Goal: Download file/media

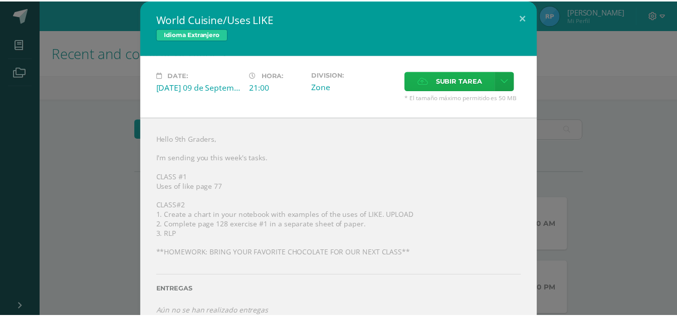
scroll to position [50, 0]
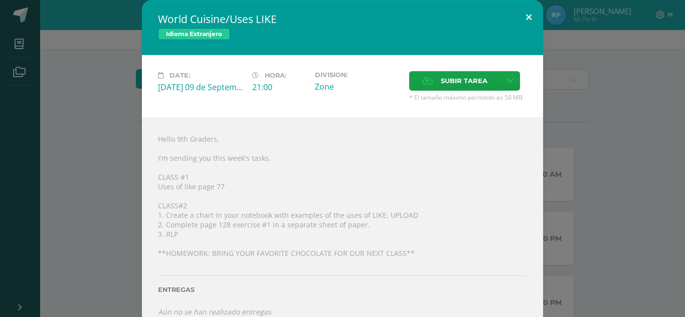
click at [529, 31] on div "World Cuisine/Uses LIKE Idioma Extranjero Date: [DATE] 09 de September Hora: 21…" at bounding box center [342, 166] width 401 height 333
click at [528, 30] on div "World Cuisine/Uses LIKE Idioma Extranjero Date: [DATE] 09 de September Hora: 21…" at bounding box center [342, 166] width 401 height 333
click at [523, 21] on button at bounding box center [528, 17] width 29 height 34
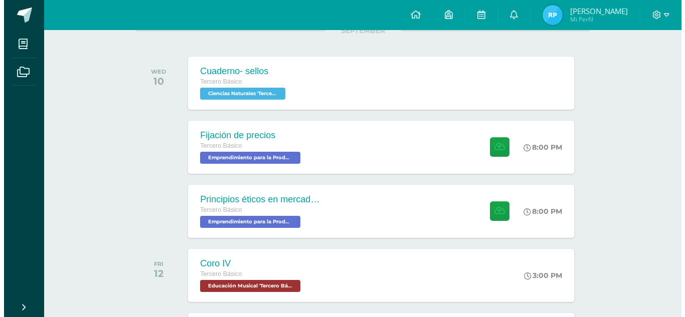
scroll to position [150, 0]
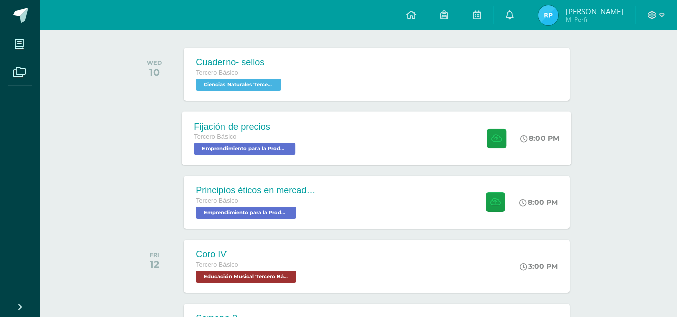
click at [322, 150] on div "Fijación de precios Tercero Básico Emprendimiento para la Productividad 'Tercer…" at bounding box center [377, 138] width 390 height 54
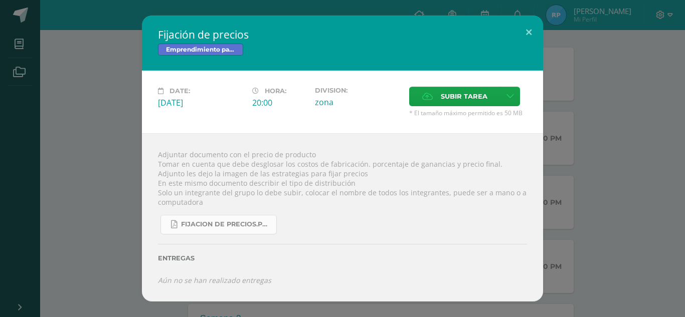
click at [233, 222] on span "fijacion de precios.pdf" at bounding box center [226, 225] width 90 height 8
click at [524, 28] on button at bounding box center [528, 33] width 29 height 34
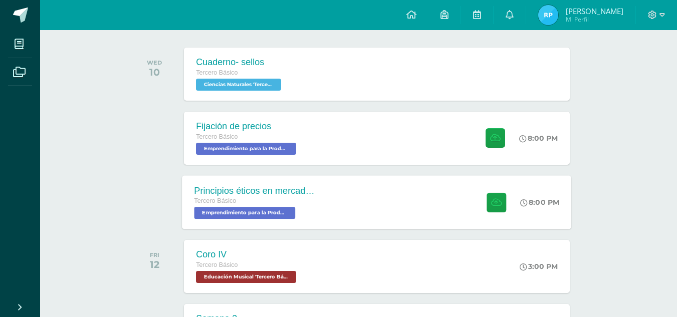
click at [272, 225] on div "Principios éticos en mercadotecnia y publicidad Tercero Básico Emprendimiento p…" at bounding box center [255, 202] width 146 height 54
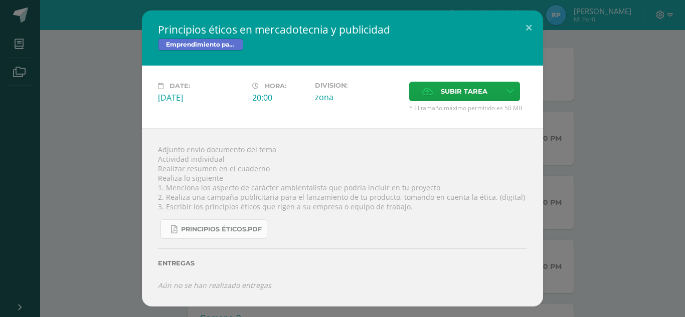
click at [217, 231] on span "Principios éticos.pdf" at bounding box center [221, 230] width 81 height 8
